Goal: Obtain resource: Download file/media

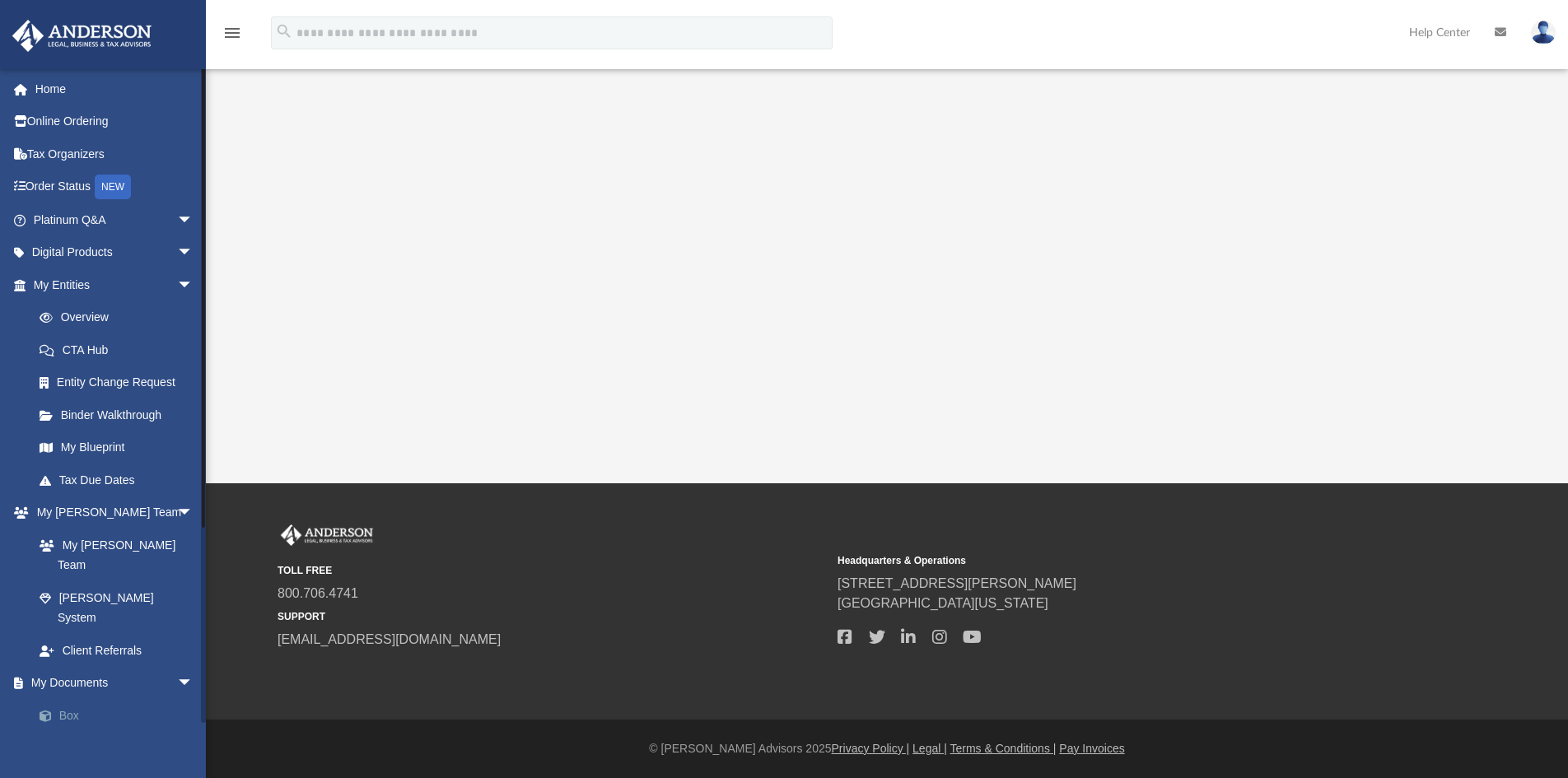
click at [85, 699] on link "Box" at bounding box center [120, 715] width 195 height 33
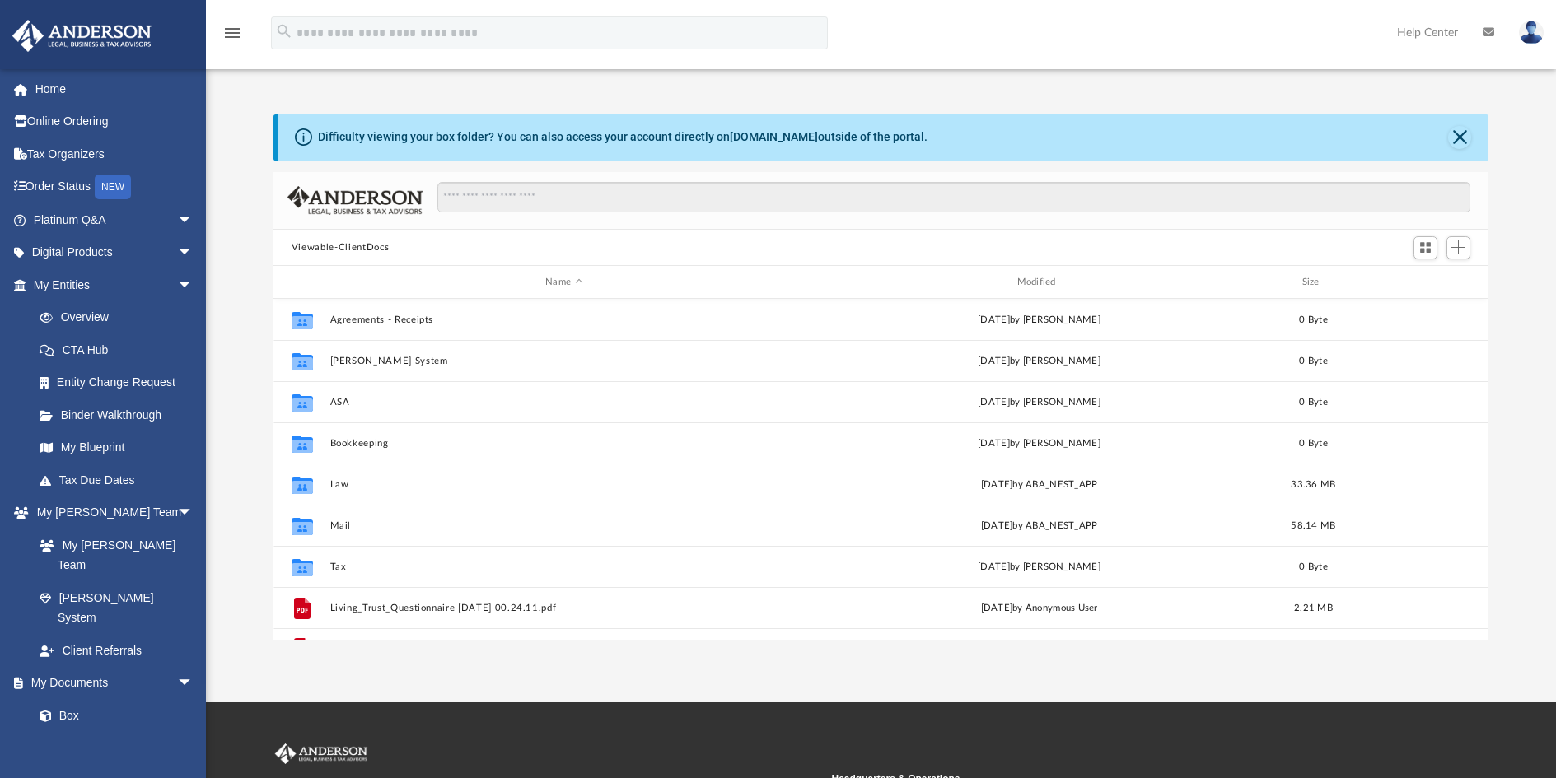
scroll to position [362, 1203]
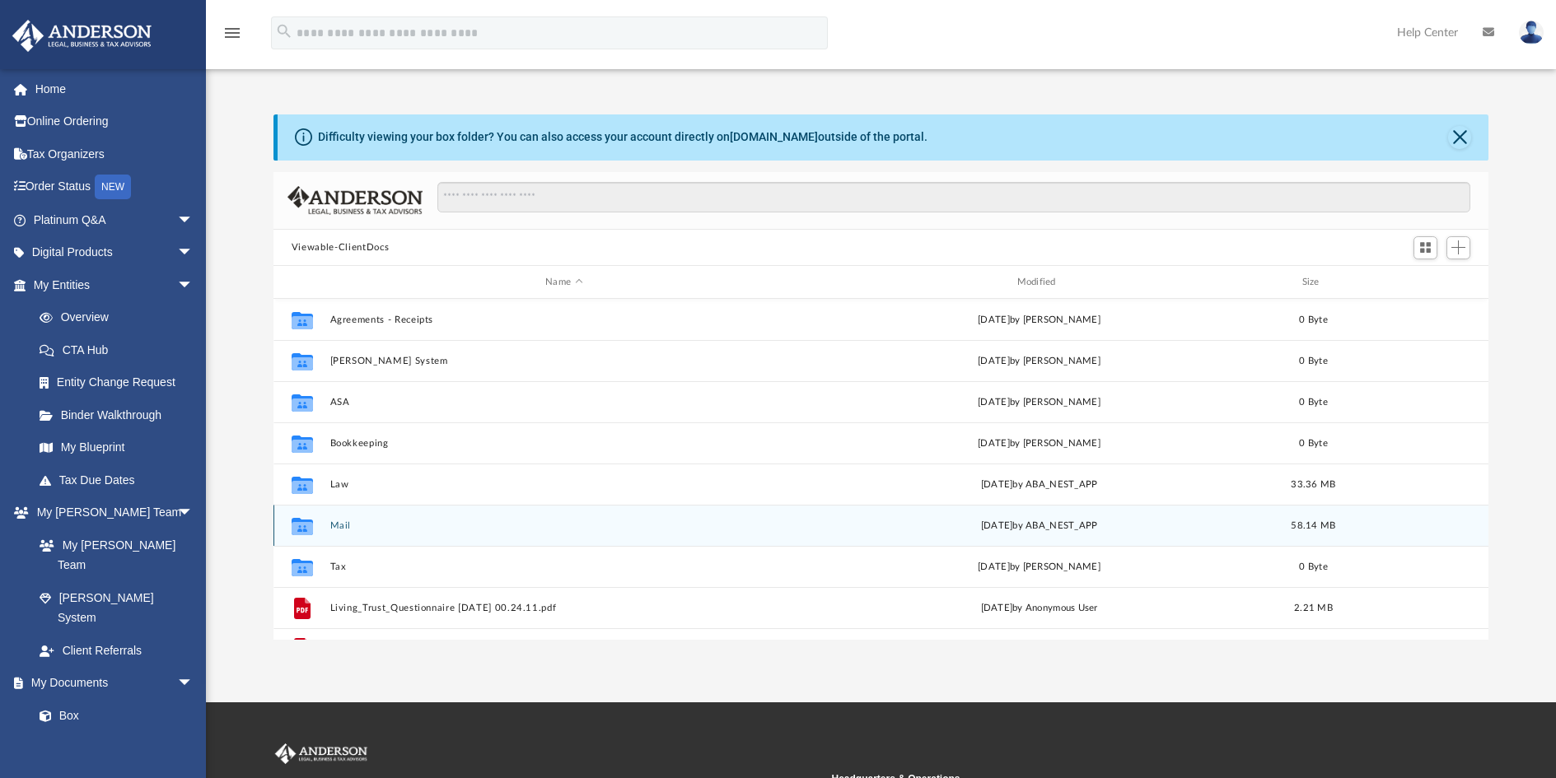
click at [354, 523] on button "Mail" at bounding box center [564, 526] width 468 height 11
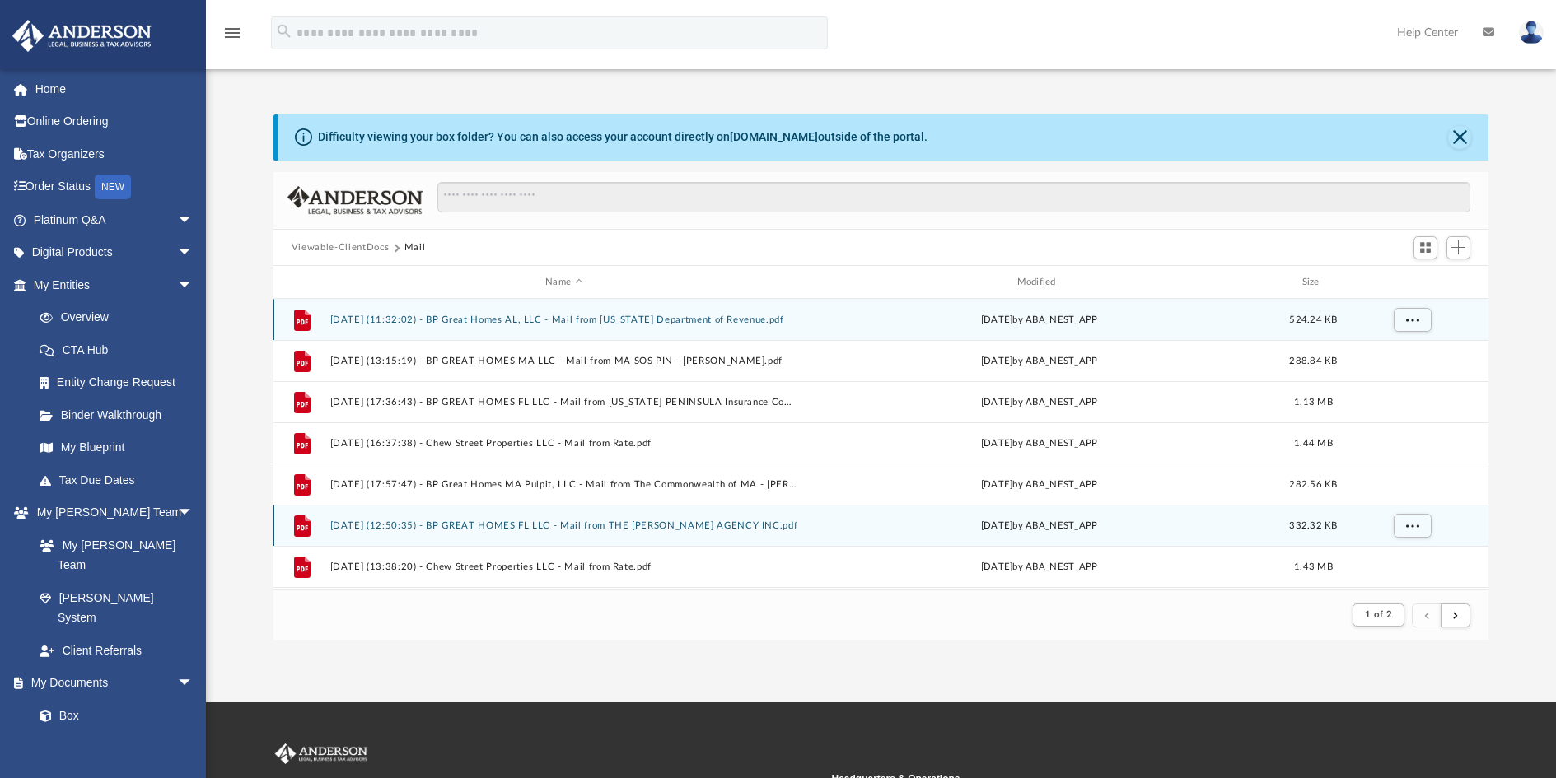
scroll to position [311, 1203]
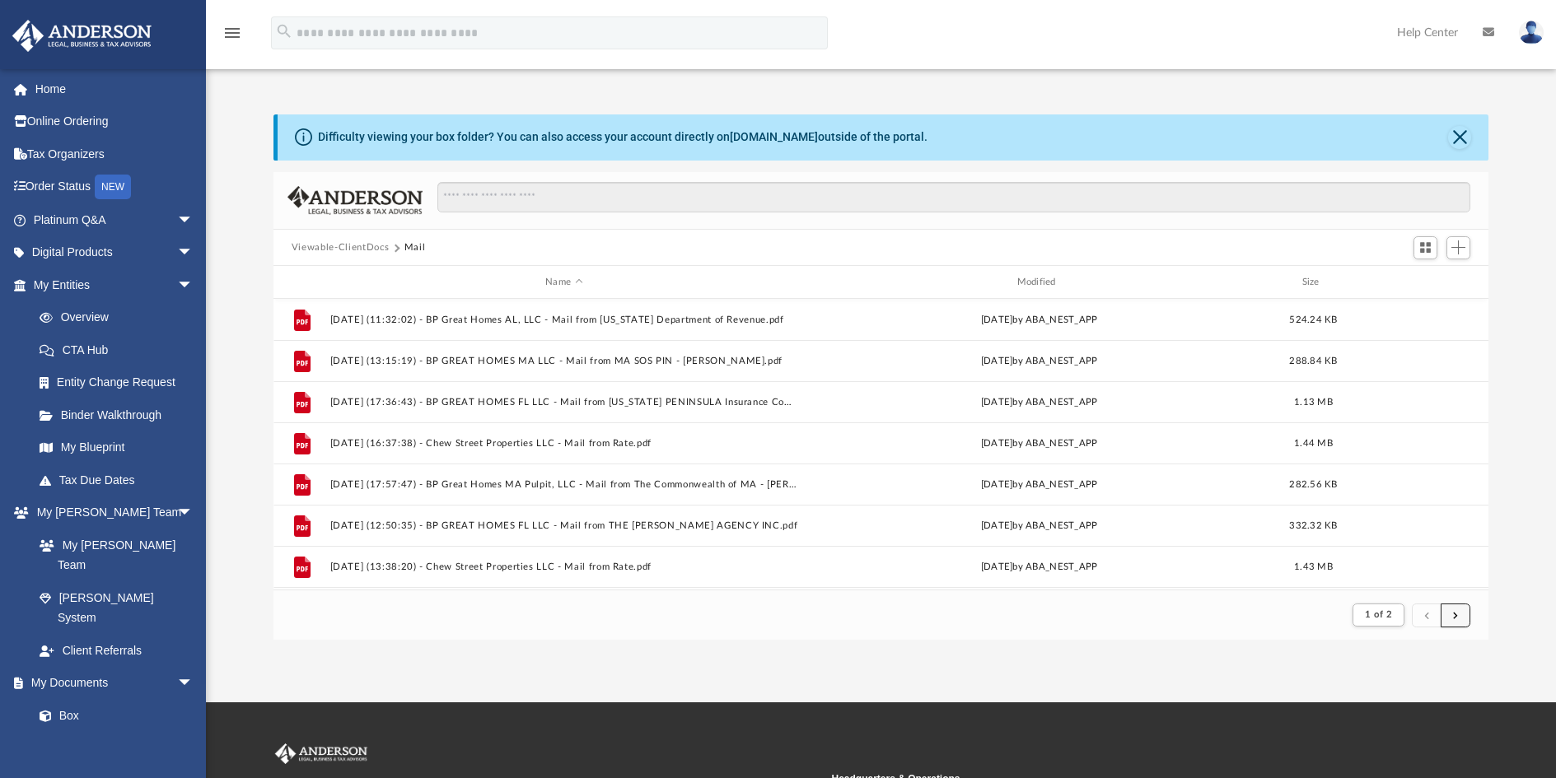
click at [1452, 617] on button "submit" at bounding box center [1456, 616] width 30 height 24
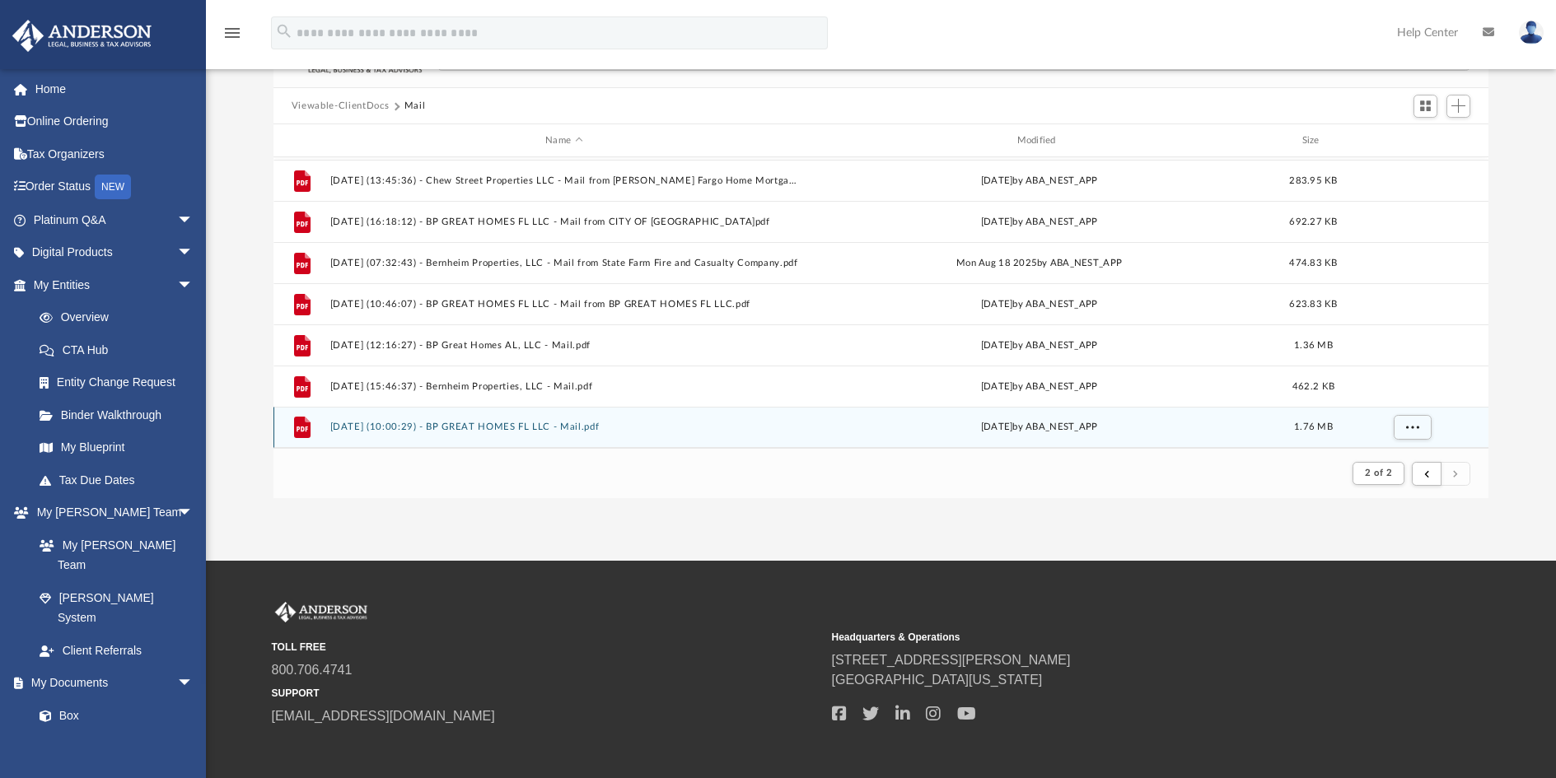
scroll to position [218, 0]
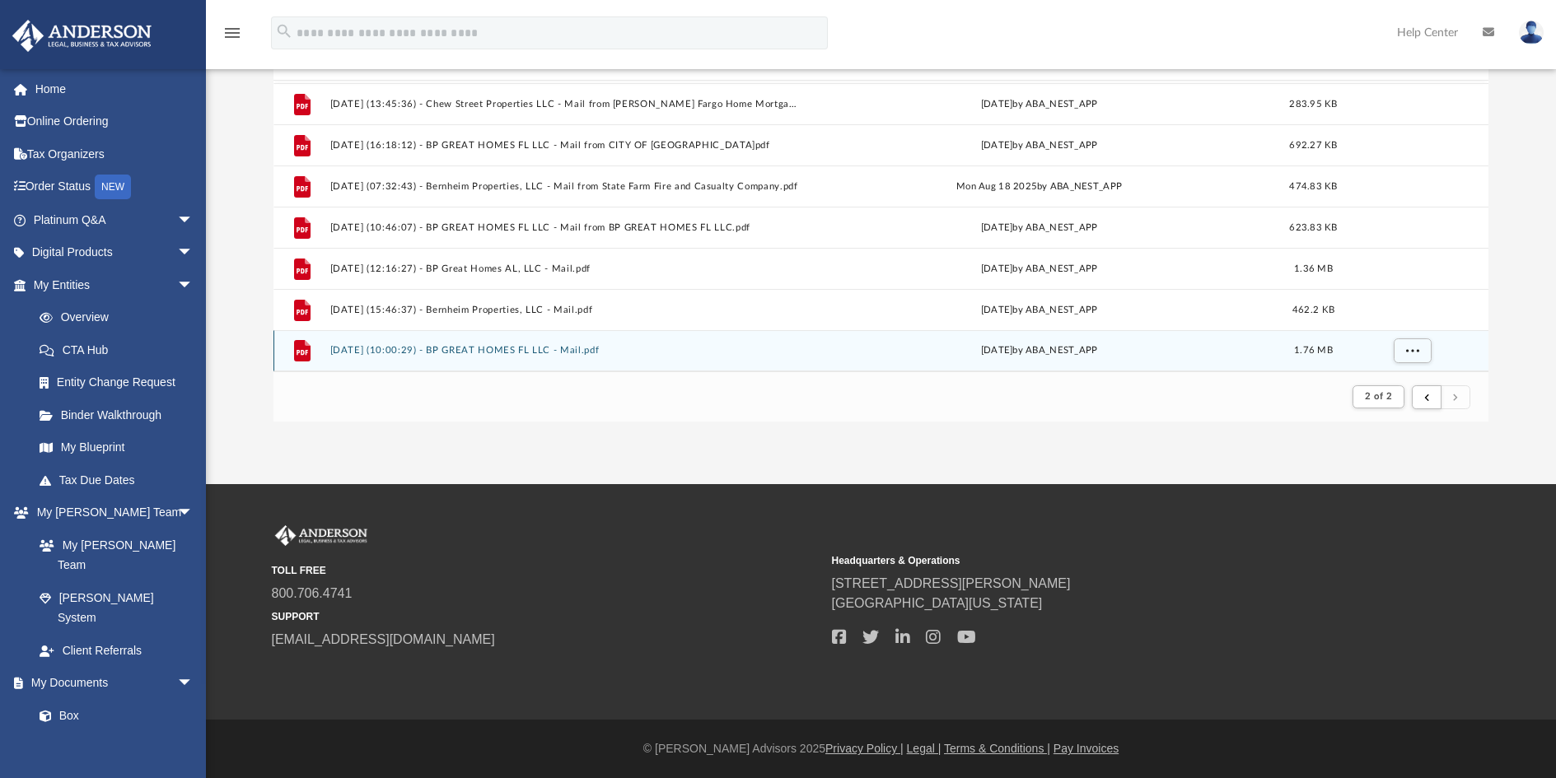
click at [503, 344] on div "File [DATE] (10:00:29) - BP GREAT HOMES FL LLC - Mail.pdf [DATE] by ABA_NEST_AP…" at bounding box center [880, 350] width 1215 height 41
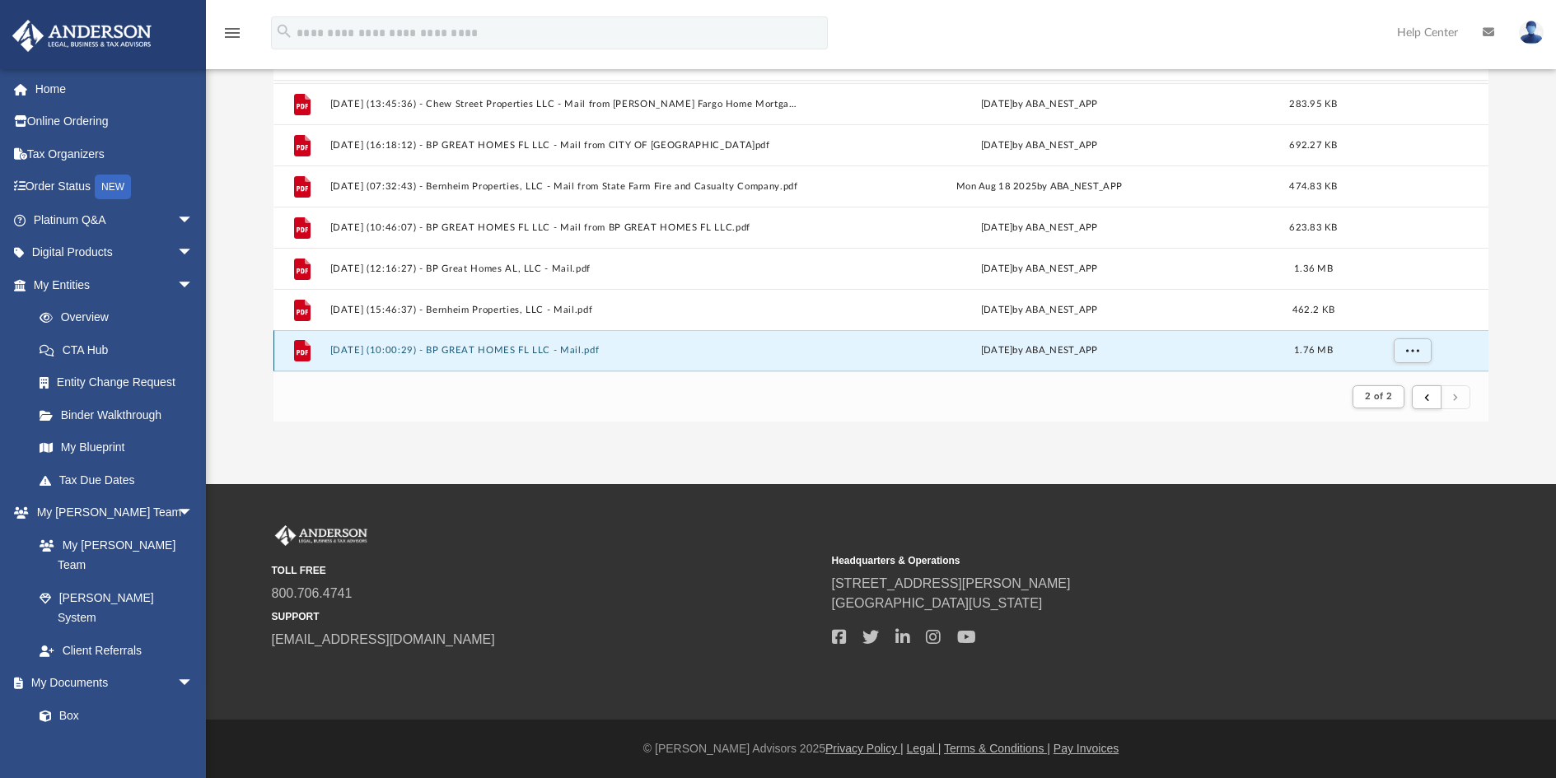
click at [301, 345] on icon "grid" at bounding box center [302, 350] width 16 height 21
click at [520, 353] on button "[DATE] (10:00:29) - BP GREAT HOMES FL LLC - Mail.pdf" at bounding box center [564, 350] width 468 height 11
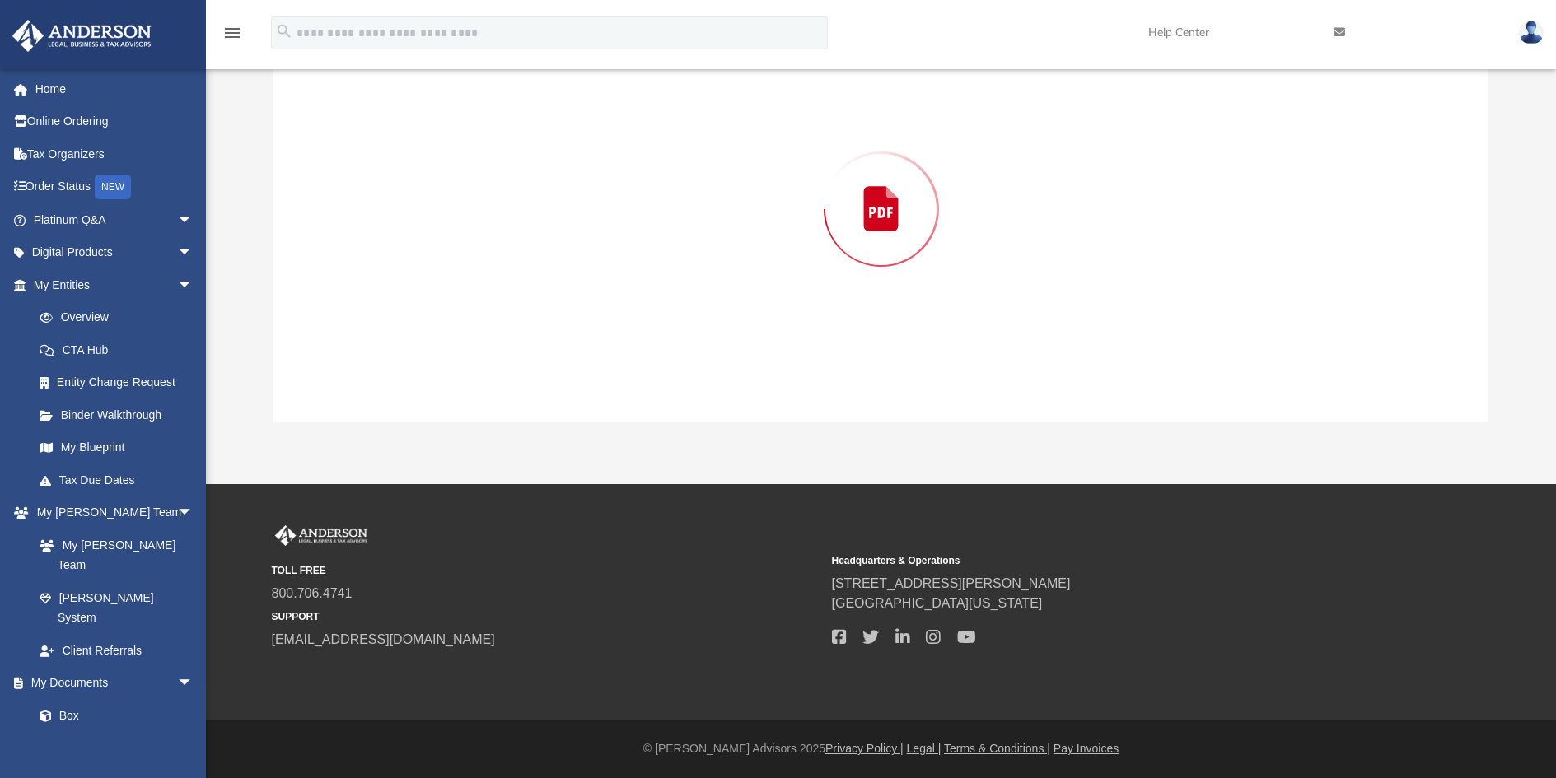
scroll to position [172, 0]
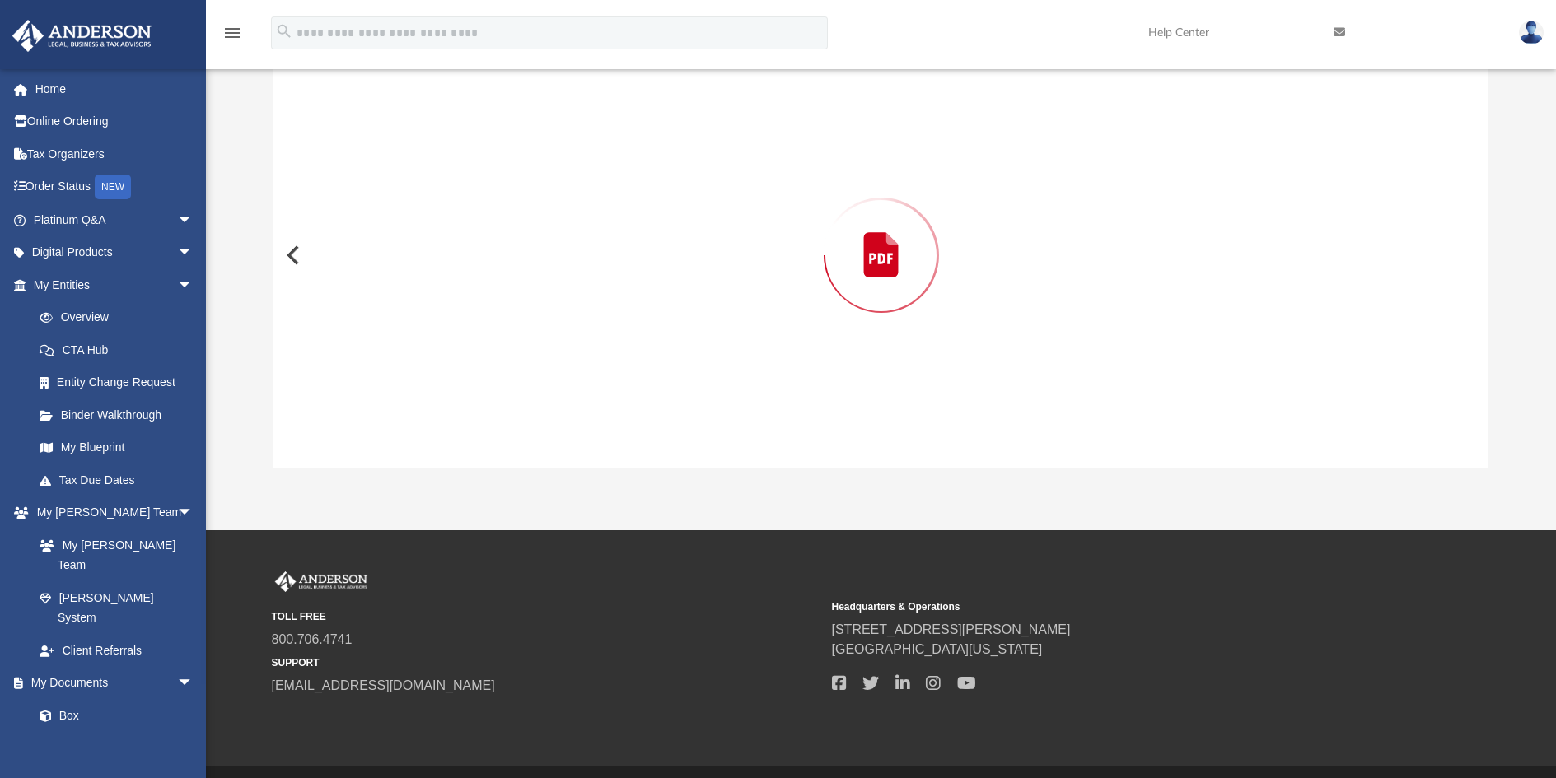
click at [521, 352] on div "Preview" at bounding box center [880, 255] width 1215 height 425
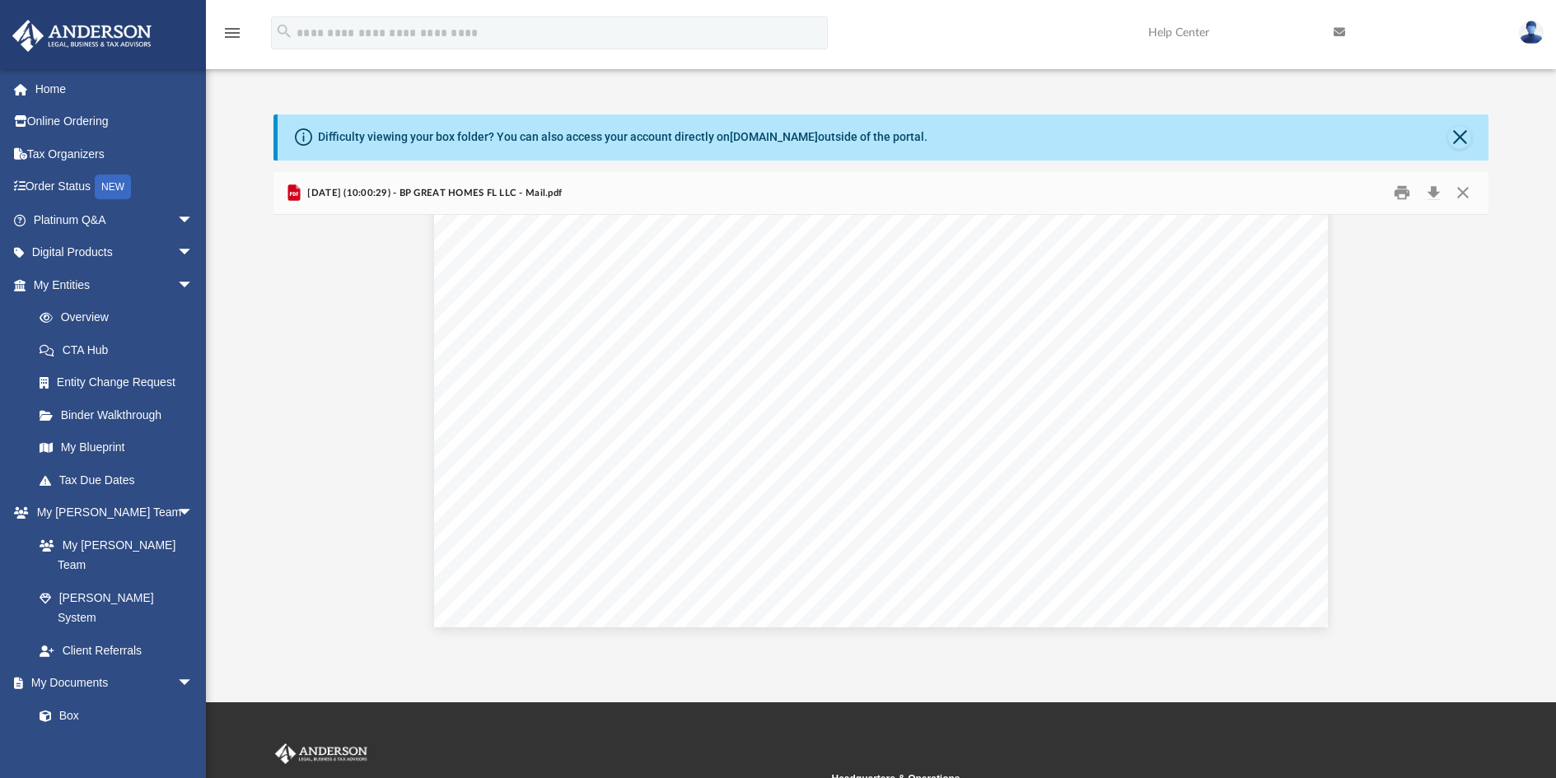
scroll to position [5009, 0]
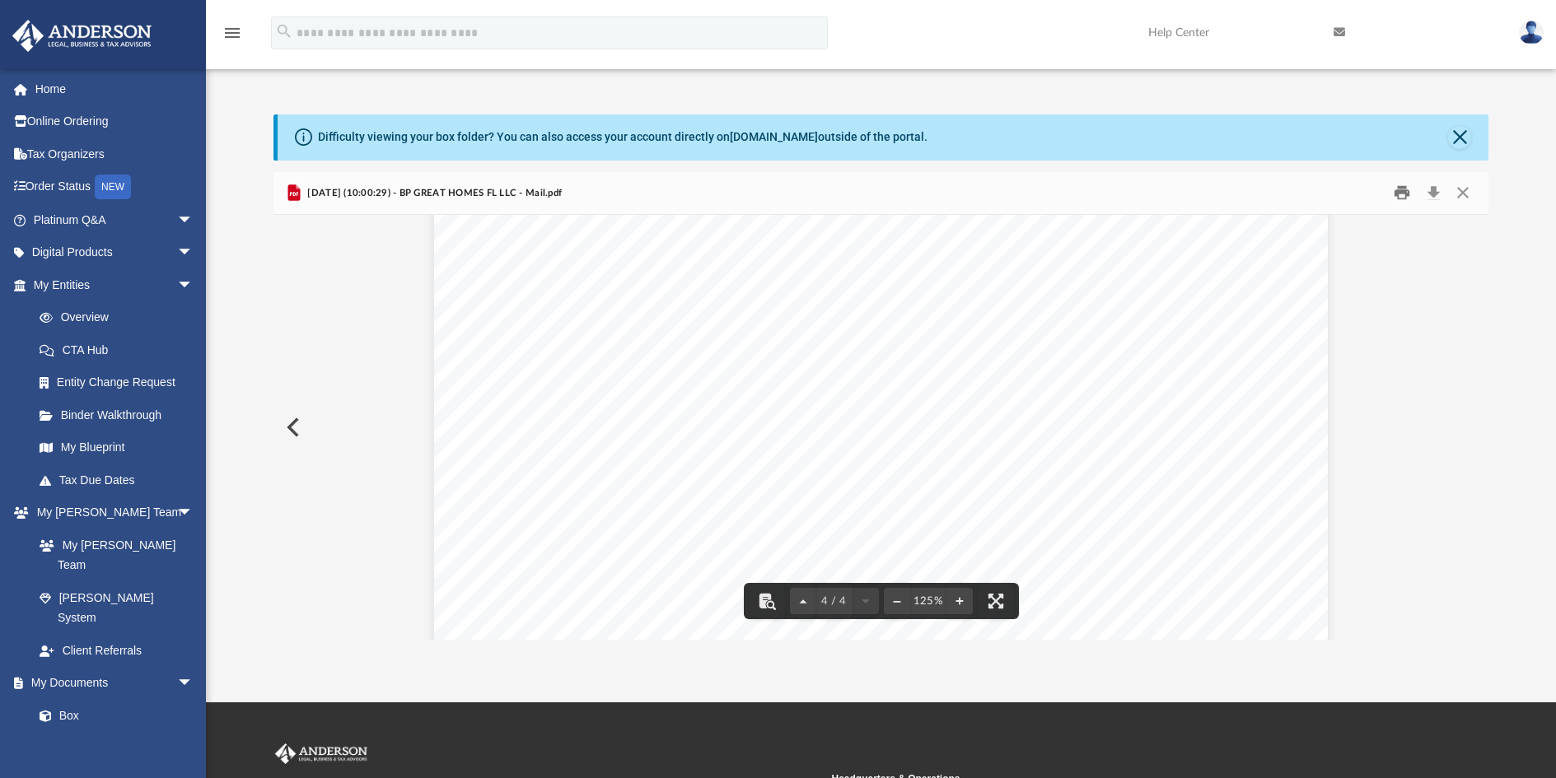
click at [1405, 192] on button "Print" at bounding box center [1402, 193] width 33 height 26
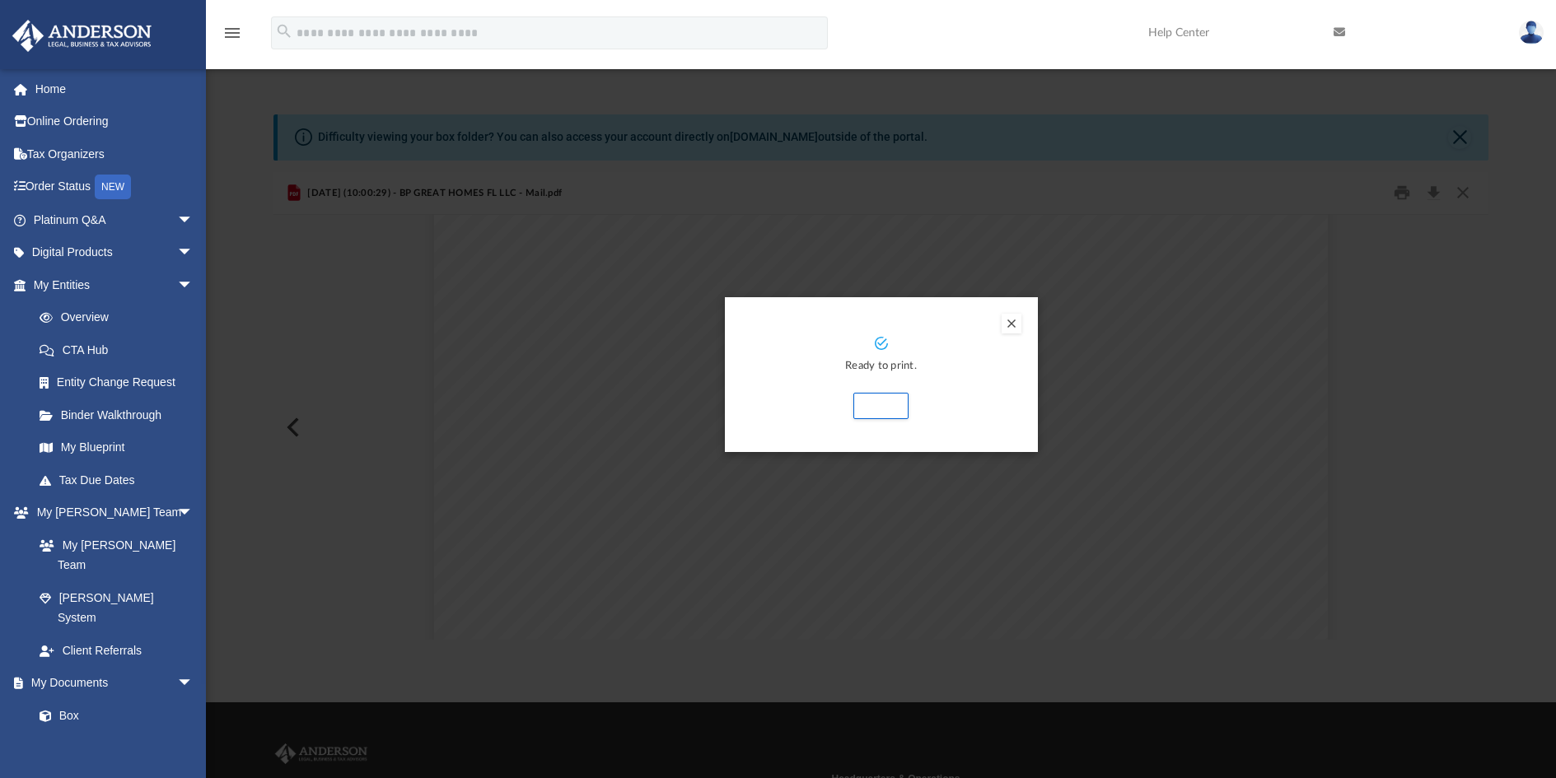
click at [897, 424] on div "Ready to print. Print" at bounding box center [881, 374] width 313 height 155
click at [835, 428] on div "Ready to print. Print" at bounding box center [881, 374] width 313 height 155
click at [869, 412] on button "Print" at bounding box center [880, 406] width 55 height 26
